Goal: Register for event/course

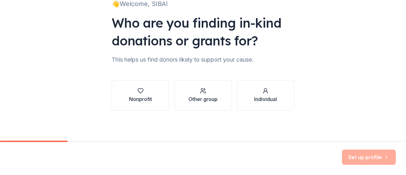
scroll to position [52, 0]
click at [135, 97] on div "Nonprofit" at bounding box center [140, 99] width 23 height 8
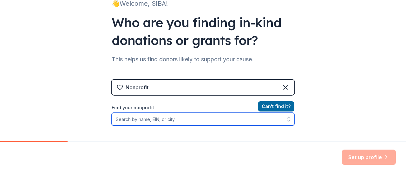
click at [170, 120] on input "Find your nonprofit" at bounding box center [203, 119] width 183 height 13
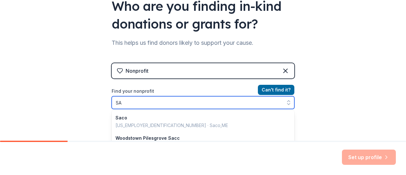
type input "S"
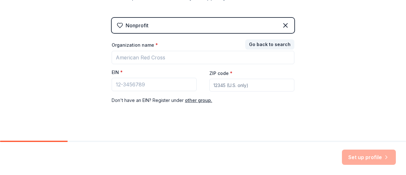
scroll to position [120, 0]
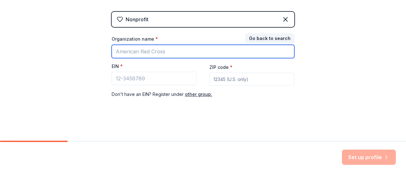
click at [158, 53] on input "Organization name *" at bounding box center [203, 51] width 183 height 13
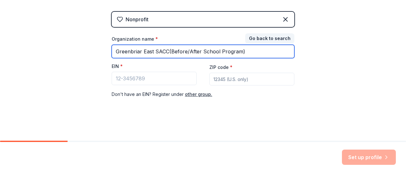
type input "Greenbriar East SACC(Before/After School Program)"
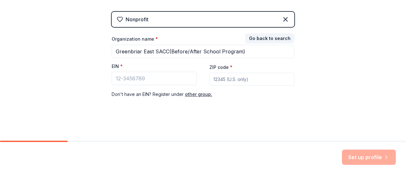
click at [231, 79] on input "ZIP code *" at bounding box center [252, 79] width 85 height 13
type input "20151"
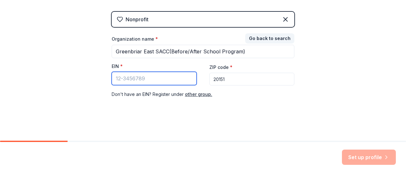
click at [136, 78] on input "EIN *" at bounding box center [154, 78] width 85 height 13
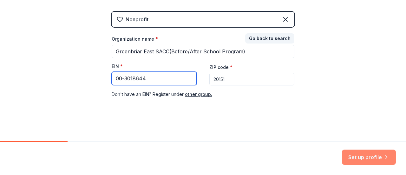
type input "00-3018644"
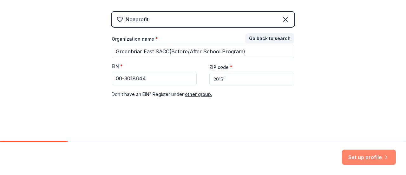
click at [375, 157] on button "Set up profile" at bounding box center [369, 157] width 54 height 15
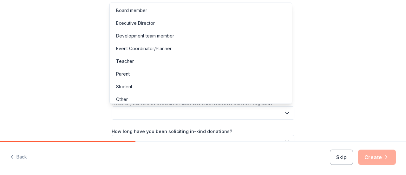
click at [124, 111] on button "button" at bounding box center [203, 112] width 183 height 13
click at [126, 61] on div "Teacher" at bounding box center [125, 61] width 18 height 8
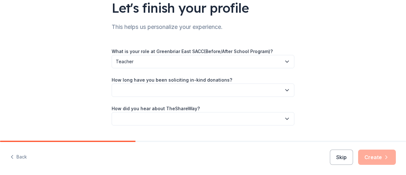
scroll to position [64, 0]
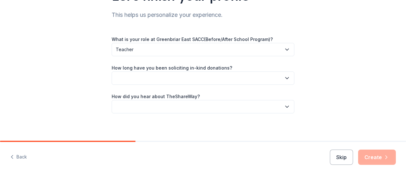
click at [129, 76] on button "button" at bounding box center [203, 77] width 183 height 13
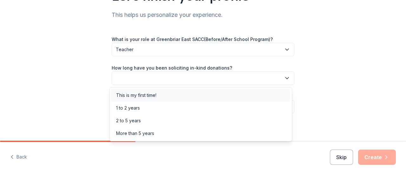
click at [135, 94] on div "This is my first time!" at bounding box center [136, 95] width 40 height 8
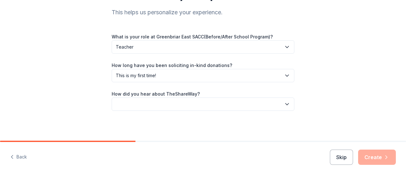
scroll to position [67, 0]
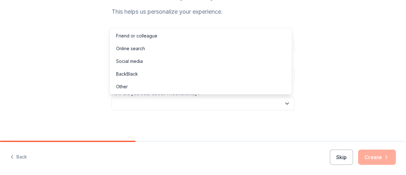
click at [123, 97] on button "button" at bounding box center [203, 103] width 183 height 13
click at [123, 103] on button "button" at bounding box center [203, 103] width 183 height 13
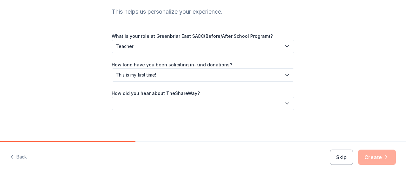
click at [123, 103] on button "button" at bounding box center [203, 103] width 183 height 13
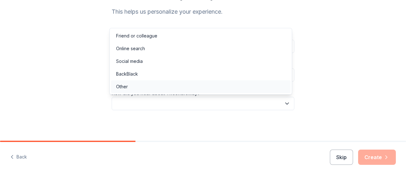
click at [118, 88] on div "Other" at bounding box center [122, 87] width 12 height 8
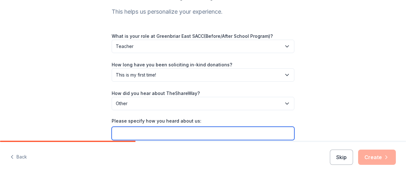
click at [129, 134] on input "Please specify how you heard about us:" at bounding box center [203, 133] width 183 height 13
type input "P"
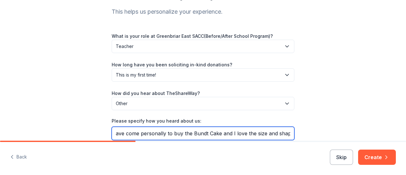
scroll to position [0, 8]
type input "I have come personally to buy the Bundt Cake and I love the size and shape."
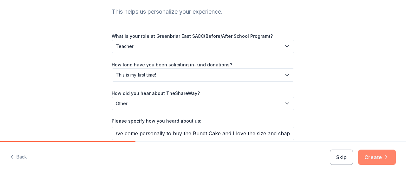
scroll to position [0, 0]
click at [384, 158] on icon "button" at bounding box center [387, 157] width 6 height 6
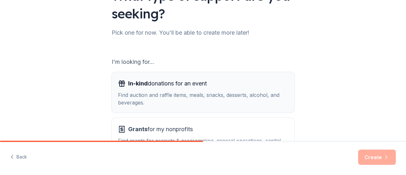
scroll to position [95, 0]
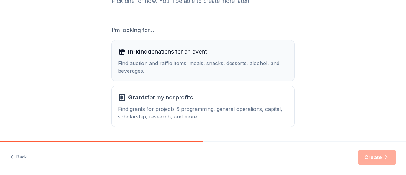
click at [135, 51] on span "In-kind" at bounding box center [138, 51] width 20 height 7
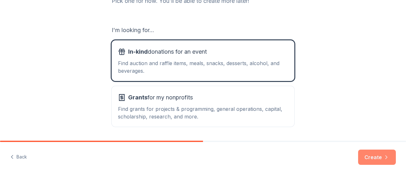
click at [378, 158] on button "Create" at bounding box center [377, 157] width 38 height 15
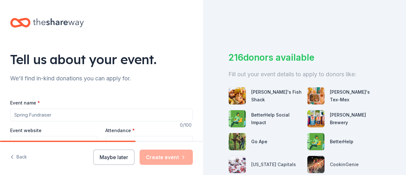
scroll to position [32, 0]
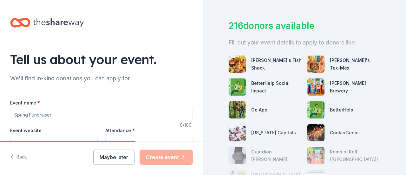
click at [68, 113] on input "Event name *" at bounding box center [101, 115] width 183 height 13
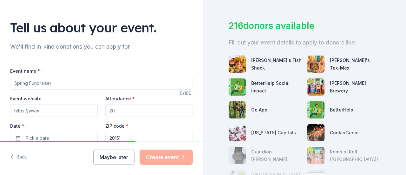
click at [117, 109] on input "Attendance *" at bounding box center [149, 110] width 88 height 13
type input "75"
click at [44, 108] on input "Event website" at bounding box center [54, 110] width 88 height 13
click at [45, 81] on input "Event name *" at bounding box center [101, 83] width 183 height 13
click at [40, 83] on input "Winter AfterSchool Program" at bounding box center [101, 83] width 183 height 13
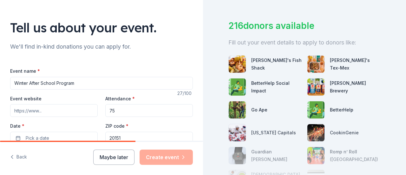
click at [56, 82] on input "Winter After School Program" at bounding box center [101, 83] width 183 height 13
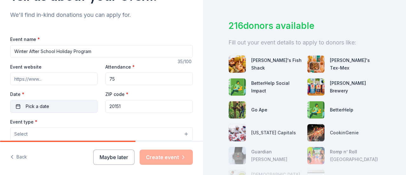
type input "Winter After School Holiday Program"
click at [19, 107] on button "Pick a date" at bounding box center [54, 106] width 88 height 13
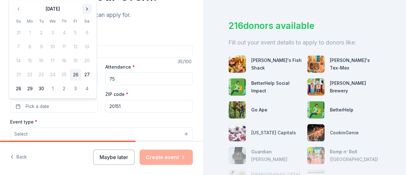
click at [87, 10] on button "Go to next month" at bounding box center [87, 8] width 9 height 9
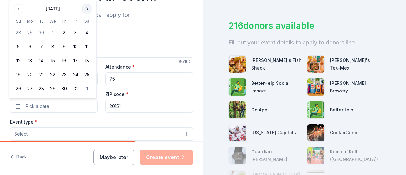
click at [87, 10] on button "Go to next month" at bounding box center [87, 8] width 9 height 9
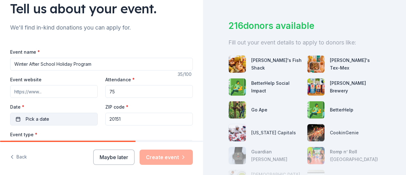
click at [73, 119] on button "Pick a date" at bounding box center [54, 119] width 88 height 13
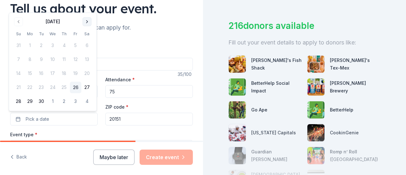
click at [89, 23] on button "Go to next month" at bounding box center [87, 21] width 9 height 9
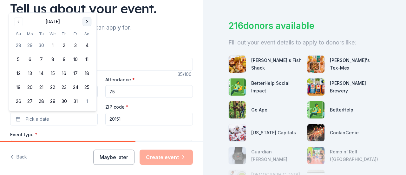
click at [89, 23] on button "Go to next month" at bounding box center [87, 21] width 9 height 9
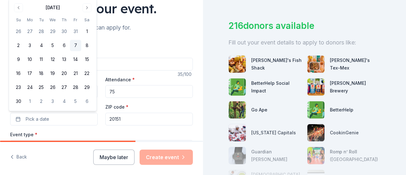
click at [75, 47] on button "7" at bounding box center [75, 45] width 11 height 11
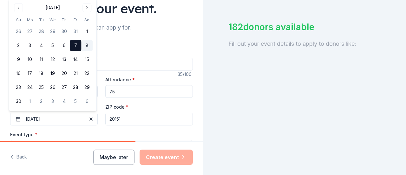
scroll to position [32, 0]
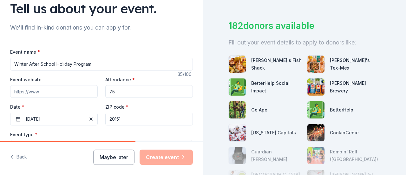
click at [122, 117] on input "20151" at bounding box center [149, 119] width 88 height 13
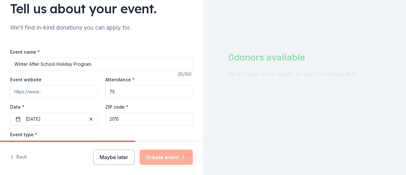
scroll to position [0, 0]
type input "2"
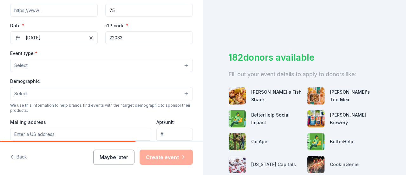
scroll to position [146, 0]
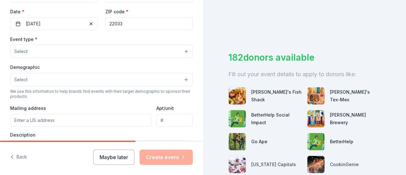
type input "22033"
click at [33, 48] on button "Select" at bounding box center [101, 51] width 183 height 13
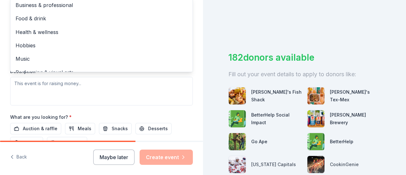
scroll to position [21, 0]
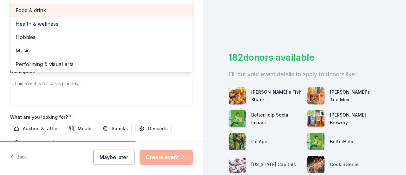
click at [36, 11] on span "Food & drink" at bounding box center [102, 10] width 172 height 8
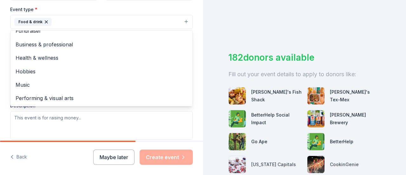
scroll to position [188, 0]
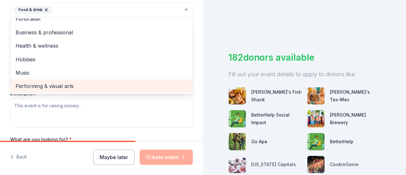
click at [44, 88] on span "Performing & visual arts" at bounding box center [102, 86] width 172 height 8
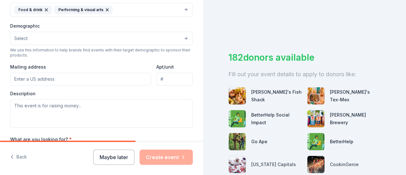
click at [46, 9] on icon "button" at bounding box center [46, 9] width 5 height 5
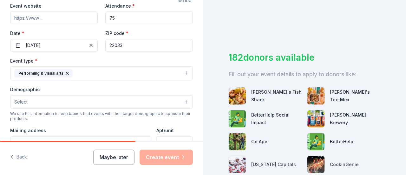
scroll to position [156, 0]
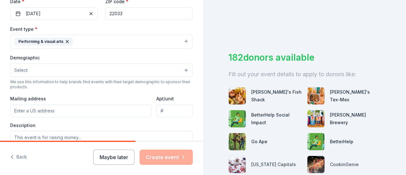
click at [41, 70] on button "Select" at bounding box center [101, 70] width 183 height 13
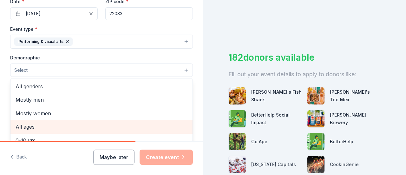
scroll to position [32, 0]
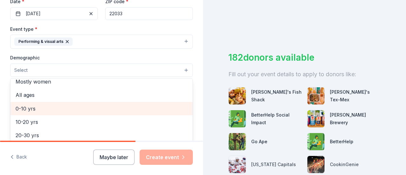
click at [36, 107] on span "0-10 yrs" at bounding box center [102, 108] width 172 height 8
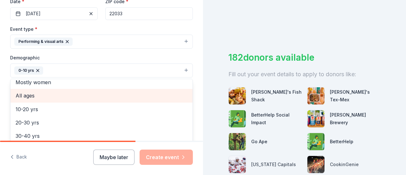
click at [29, 92] on span "All ages" at bounding box center [102, 95] width 172 height 8
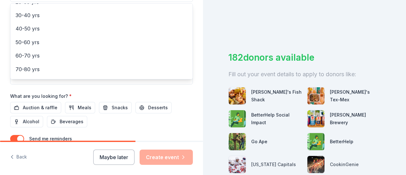
scroll to position [236, 0]
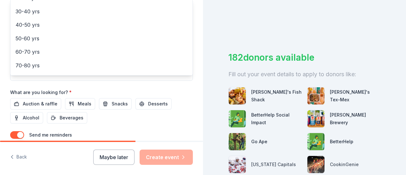
click at [147, 103] on div "Event name * Winter After School Holiday Program 35 /100 Event website Attendan…" at bounding box center [101, 10] width 183 height 295
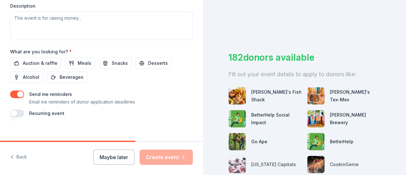
scroll to position [281, 0]
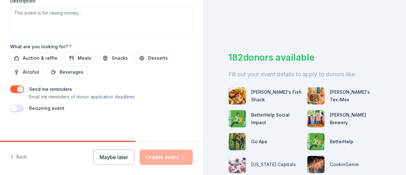
click at [166, 157] on div "Maybe later Create event" at bounding box center [143, 157] width 100 height 15
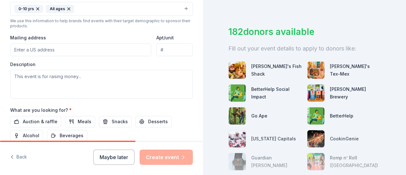
scroll to position [32, 0]
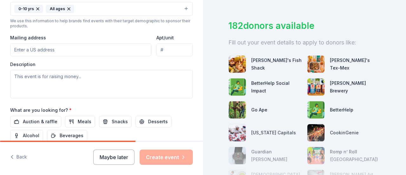
click at [341, 65] on div "Chuy's Tex-Mex" at bounding box center [355, 64] width 51 height 15
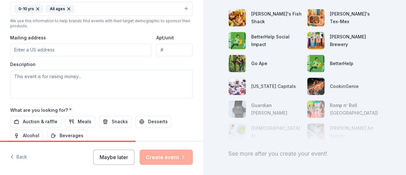
scroll to position [95, 0]
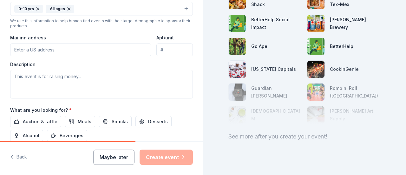
click at [256, 136] on div "See more after you create your event!" at bounding box center [305, 136] width 152 height 10
click at [251, 116] on div at bounding box center [305, 92] width 152 height 64
click at [265, 90] on div at bounding box center [305, 92] width 152 height 64
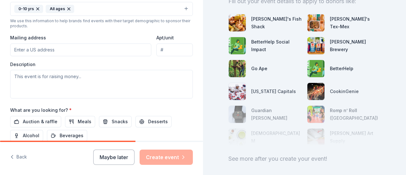
scroll to position [64, 0]
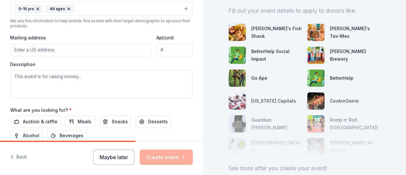
click at [265, 100] on div at bounding box center [305, 124] width 152 height 64
click at [258, 79] on div "Go Ape" at bounding box center [259, 78] width 16 height 8
click at [258, 52] on div "BetterHelp Social Impact" at bounding box center [276, 55] width 51 height 15
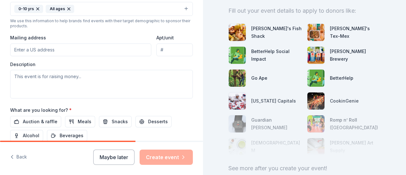
click at [258, 52] on div "BetterHelp Social Impact" at bounding box center [276, 55] width 51 height 15
click at [265, 33] on div "Ford's Fish Shack" at bounding box center [276, 32] width 51 height 15
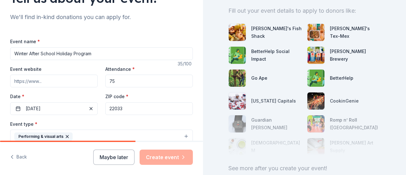
scroll to position [59, 0]
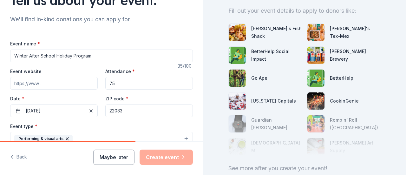
click at [93, 56] on input "Winter After School Holiday Program" at bounding box center [101, 56] width 183 height 13
click at [160, 56] on input "Winter After School Celebration for those have been impacted due to job loss." at bounding box center [101, 56] width 183 height 13
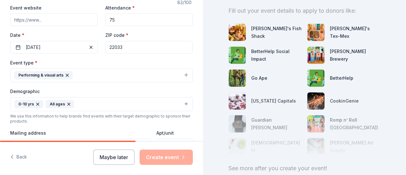
scroll to position [154, 0]
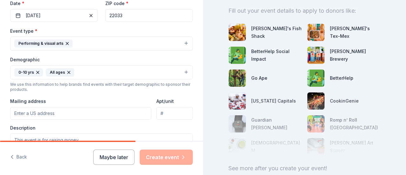
type input "Winter After School Celebration for those have been impacted due to their job l…"
click at [69, 111] on input "Mailing address" at bounding box center [80, 113] width 141 height 13
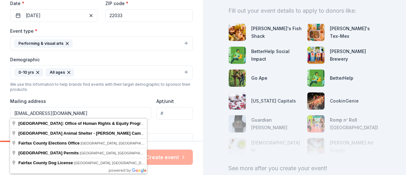
type input "siba.pandey@fairfaxcounty.gov"
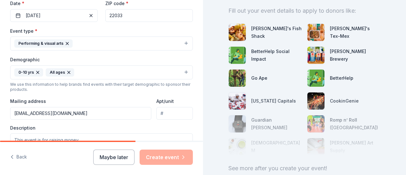
click at [148, 91] on div "Event type * Performing & visual arts Demographic 0-10 yrs All ages We use this…" at bounding box center [101, 94] width 183 height 135
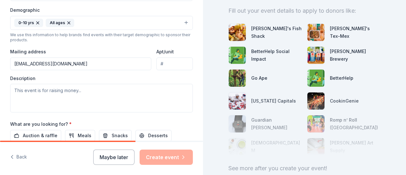
scroll to position [218, 0]
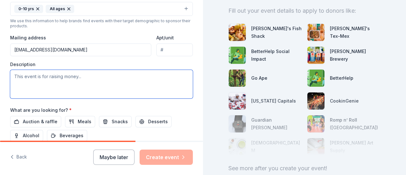
click at [43, 76] on textarea at bounding box center [101, 84] width 183 height 29
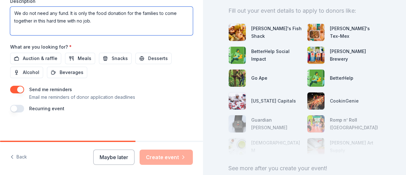
scroll to position [281, 0]
type textarea "We do not need any fund. It is only the food donation for the families to come …"
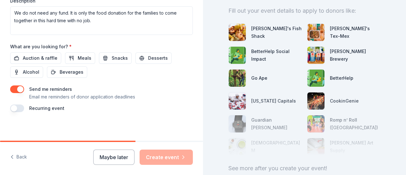
click at [21, 107] on button "button" at bounding box center [17, 108] width 14 height 8
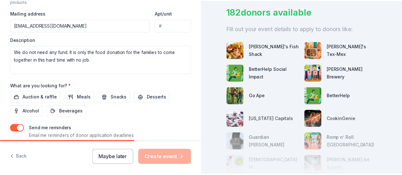
scroll to position [243, 0]
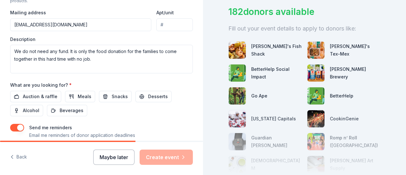
click at [120, 154] on button "Maybe later" at bounding box center [113, 157] width 41 height 15
click at [178, 160] on div "Maybe later Create event" at bounding box center [143, 157] width 100 height 15
click at [180, 156] on div "Maybe later Create event" at bounding box center [143, 157] width 100 height 15
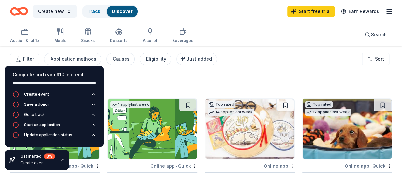
drag, startPoint x: 200, startPoint y: 115, endPoint x: 200, endPoint y: 120, distance: 4.4
click at [16, 95] on icon "button" at bounding box center [16, 94] width 6 height 6
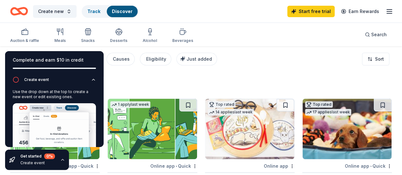
click at [148, 85] on div "185 results" at bounding box center [103, 84] width 187 height 13
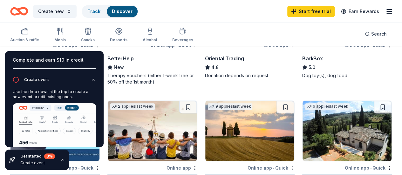
scroll to position [140, 0]
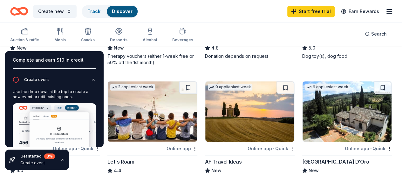
click at [72, 50] on div "Complete and earn $10 in credit Create event Use the drop down at the top to cr…" at bounding box center [54, 110] width 109 height 129
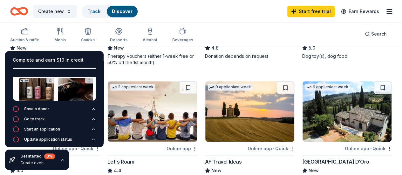
scroll to position [71, 0]
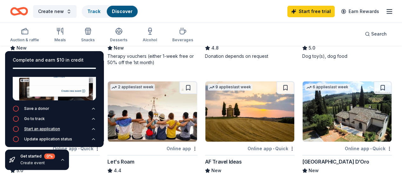
click at [17, 126] on icon "button" at bounding box center [16, 129] width 6 height 6
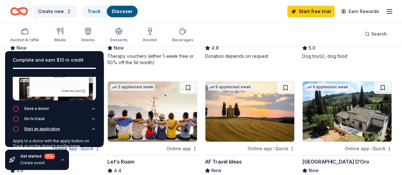
scroll to position [41, 0]
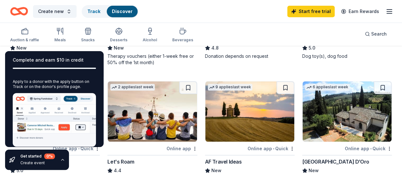
click at [205, 65] on div "Top rated 14 applies last week Online app Oriental Trading 4.8 Donation depends…" at bounding box center [250, 11] width 90 height 107
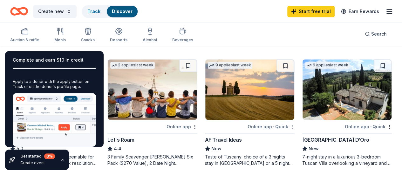
scroll to position [172, 0]
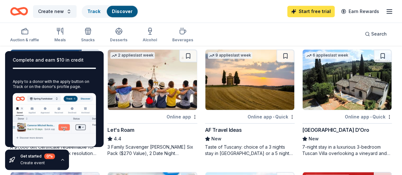
click at [298, 13] on link "Start free trial" at bounding box center [310, 11] width 47 height 11
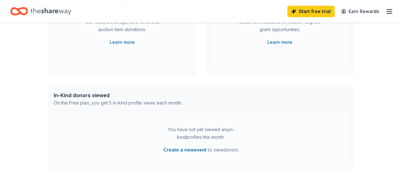
scroll to position [10, 0]
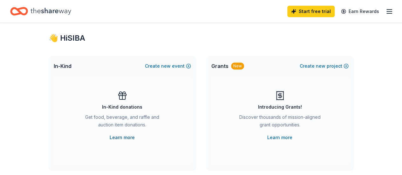
click at [120, 136] on link "Learn more" at bounding box center [122, 138] width 25 height 8
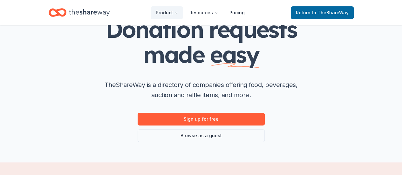
scroll to position [64, 0]
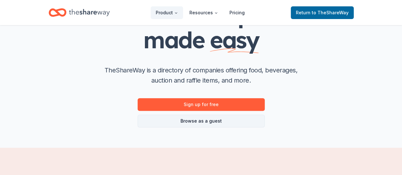
click at [207, 122] on link "Browse as a guest" at bounding box center [200, 121] width 127 height 13
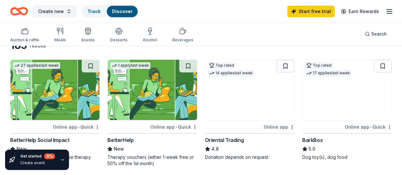
scroll to position [64, 0]
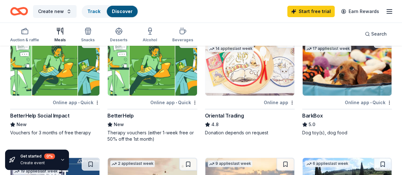
click at [65, 35] on div "Meals" at bounding box center [59, 34] width 11 height 15
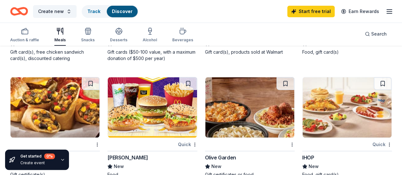
scroll to position [159, 0]
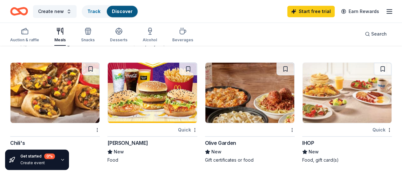
click at [122, 33] on icon "button" at bounding box center [119, 33] width 6 height 2
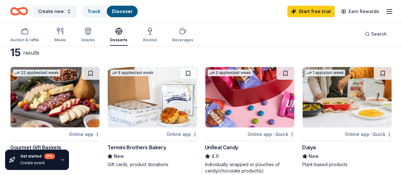
scroll to position [64, 0]
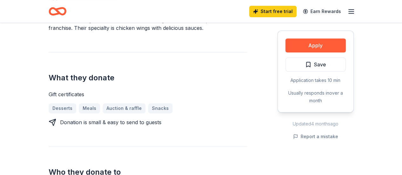
scroll to position [222, 0]
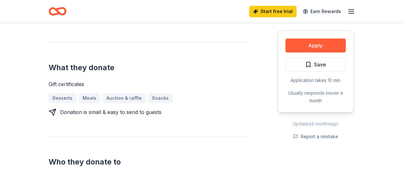
click at [84, 99] on div "Desserts Meals Auction & raffle Snacks" at bounding box center [148, 98] width 198 height 10
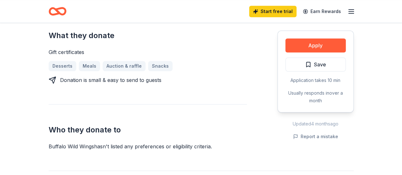
scroll to position [254, 0]
click at [298, 81] on div "Application takes 10 min" at bounding box center [315, 81] width 60 height 8
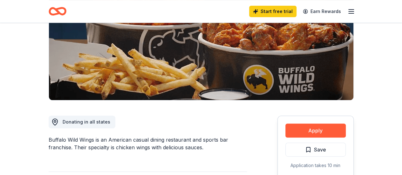
scroll to position [95, 0]
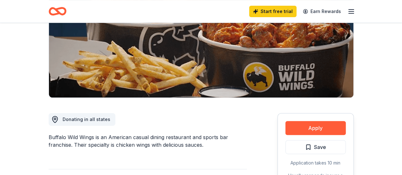
click at [89, 121] on span "Donating in all states" at bounding box center [87, 119] width 48 height 5
click at [90, 119] on span "Donating in all states" at bounding box center [87, 119] width 48 height 5
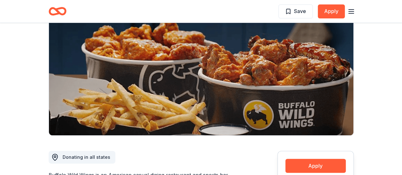
scroll to position [0, 0]
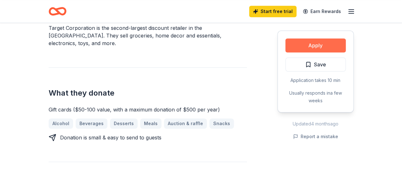
scroll to position [222, 0]
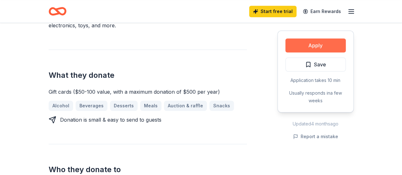
click at [315, 47] on button "Apply" at bounding box center [315, 45] width 60 height 14
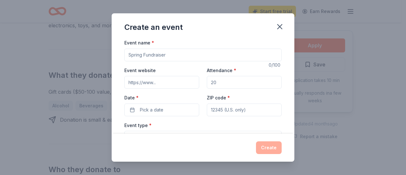
click at [174, 52] on input "Event name *" at bounding box center [202, 55] width 157 height 13
click at [278, 27] on icon "button" at bounding box center [280, 26] width 9 height 9
